Goal: Transaction & Acquisition: Purchase product/service

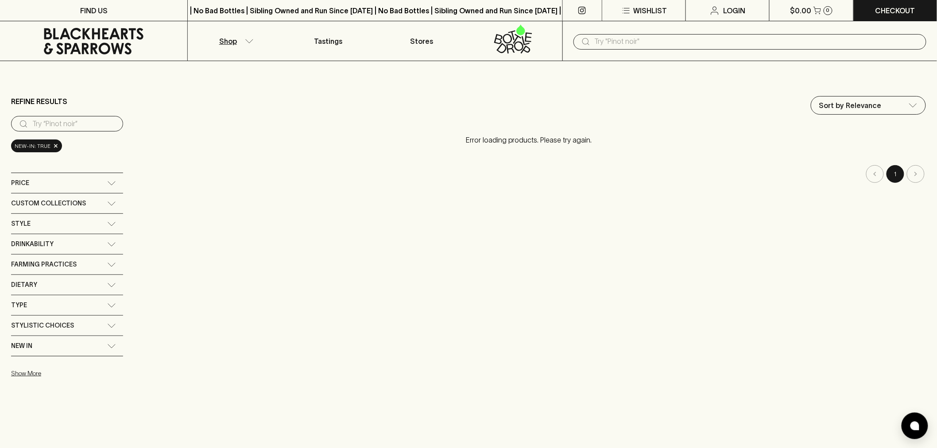
click at [620, 43] on input "text" at bounding box center [757, 42] width 325 height 14
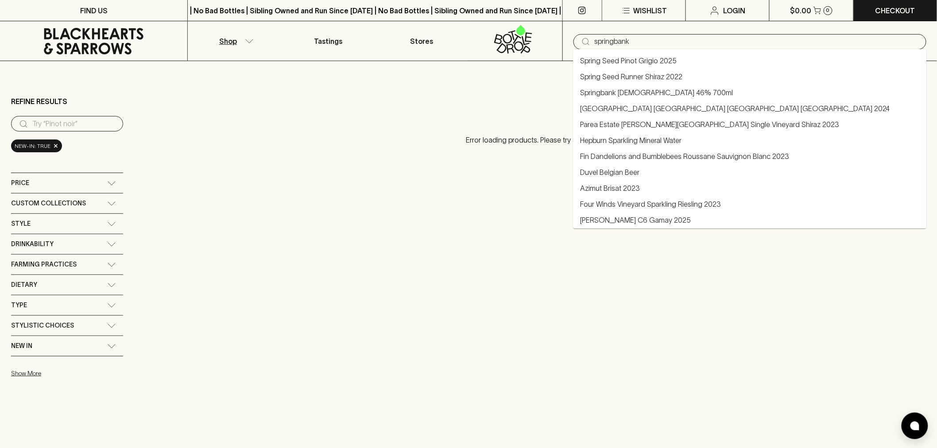
type input "Springbank [DEMOGRAPHIC_DATA] 46% 700ml"
type input "springbank"
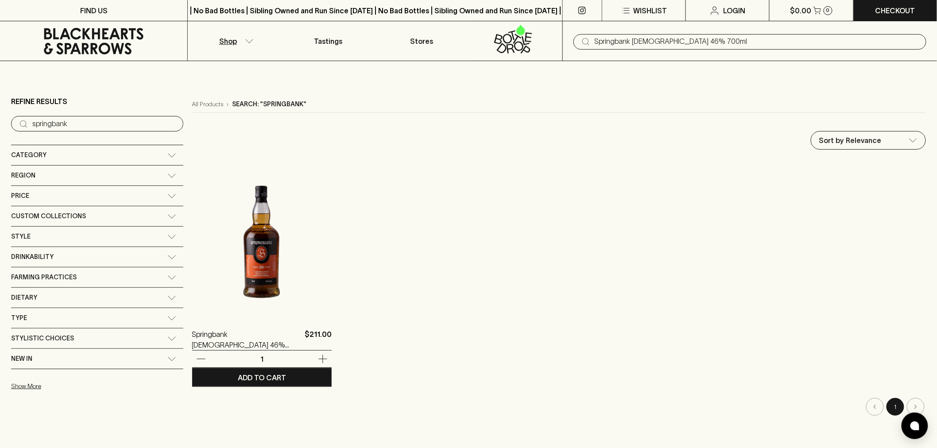
type input "Springbank [DEMOGRAPHIC_DATA] 46% 700ml"
click at [214, 243] on img at bounding box center [262, 238] width 140 height 155
click at [222, 275] on img at bounding box center [262, 238] width 140 height 155
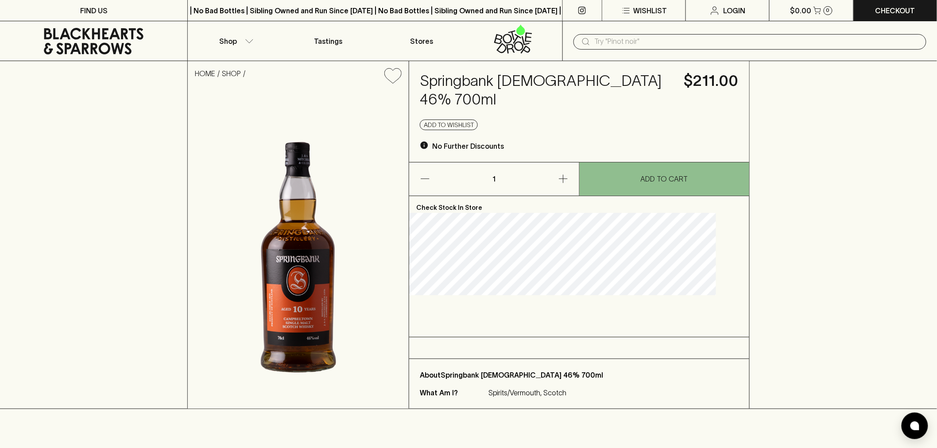
click at [95, 47] on icon at bounding box center [94, 41] width 174 height 27
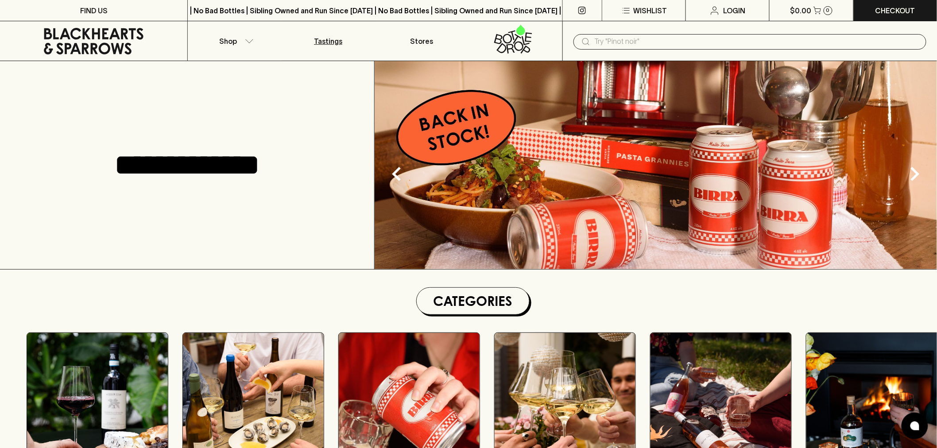
click at [326, 42] on p "Tastings" at bounding box center [328, 41] width 28 height 11
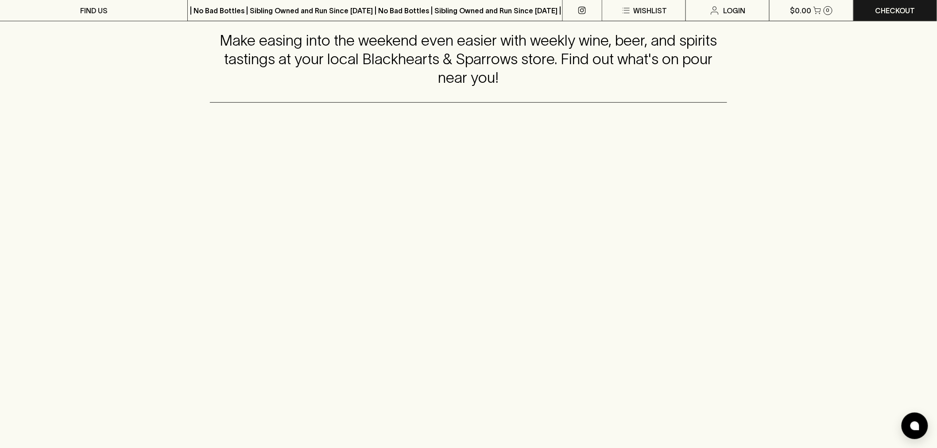
scroll to position [49, 0]
